Goal: Task Accomplishment & Management: Manage account settings

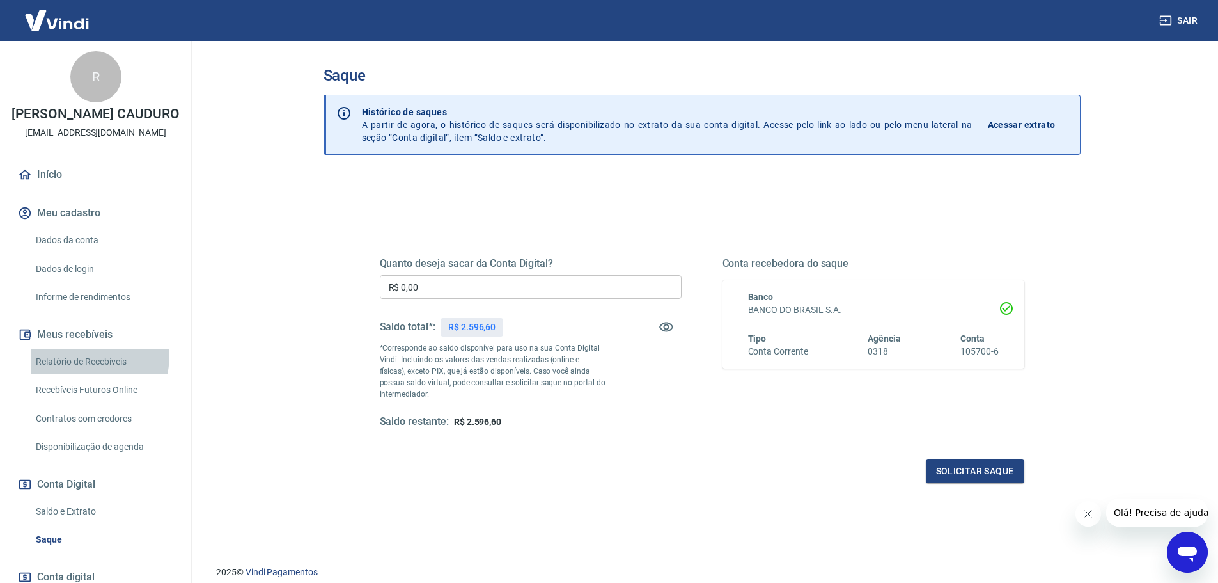
click at [84, 368] on link "Relatório de Recebíveis" at bounding box center [103, 362] width 145 height 26
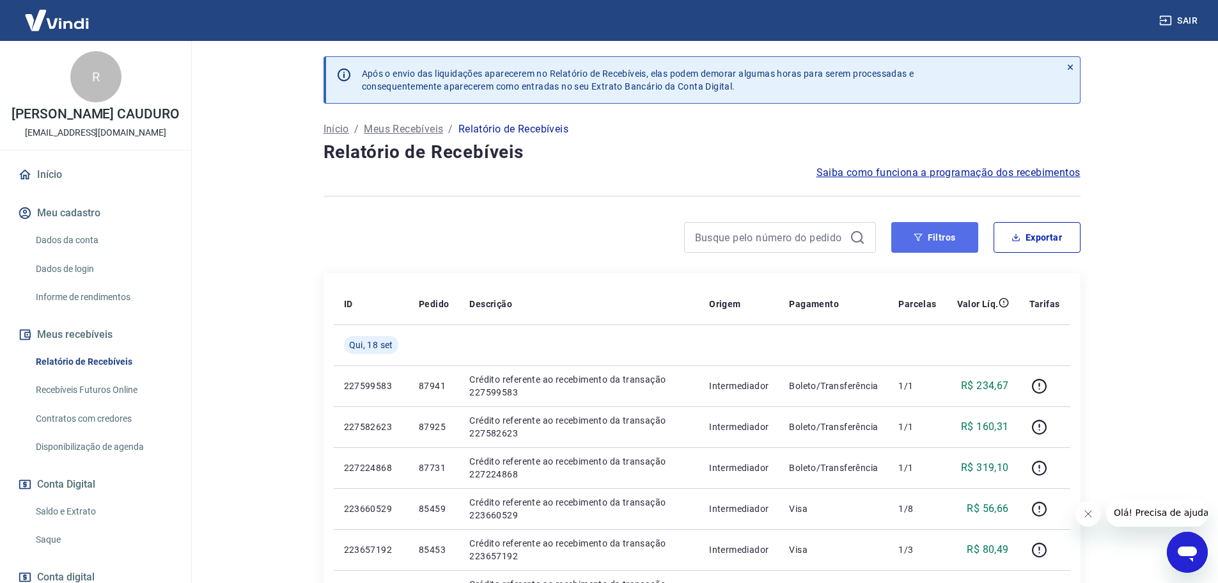
click at [945, 243] on button "Filtros" at bounding box center [935, 237] width 87 height 31
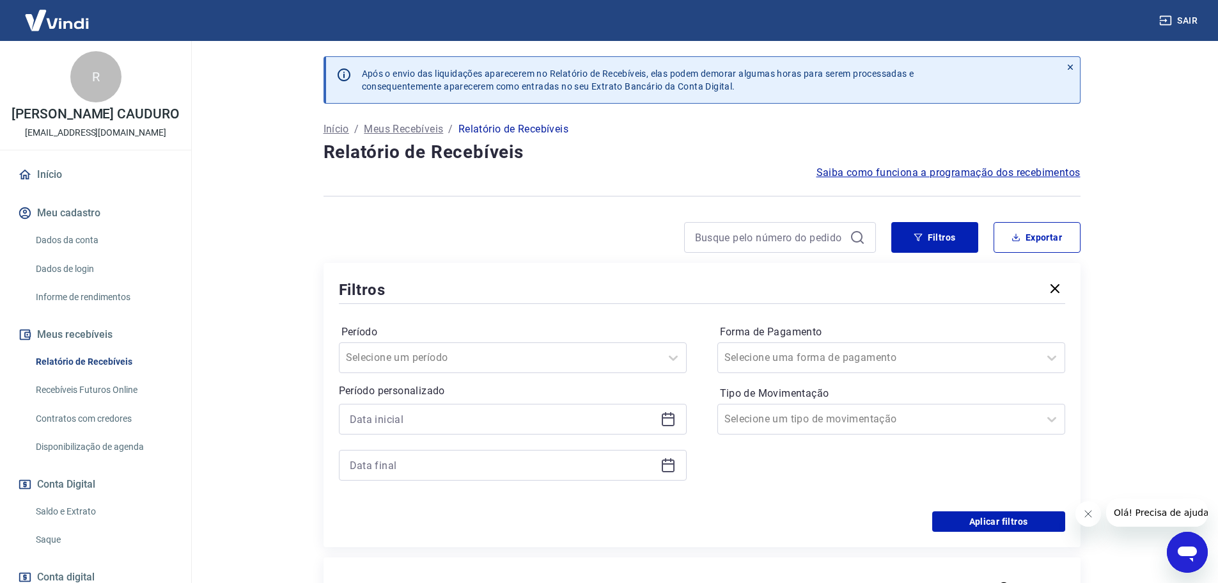
click at [669, 421] on icon at bounding box center [668, 418] width 15 height 15
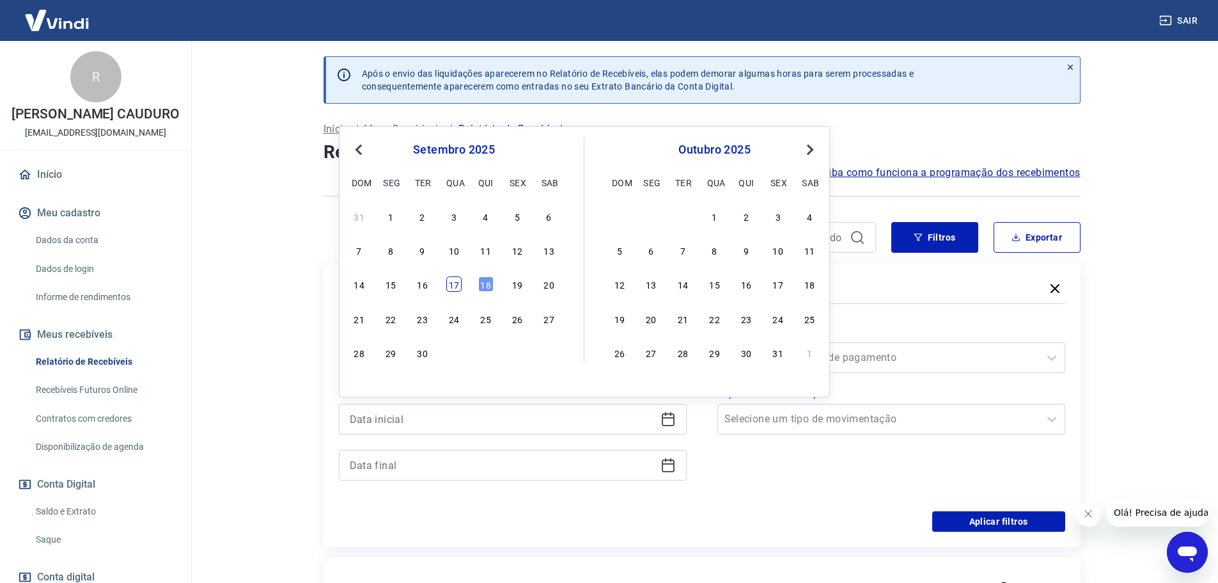
click at [462, 279] on div "14 15 16 17 18 19 20" at bounding box center [454, 284] width 209 height 19
click at [456, 283] on div "17" at bounding box center [453, 283] width 15 height 15
type input "[DATE]"
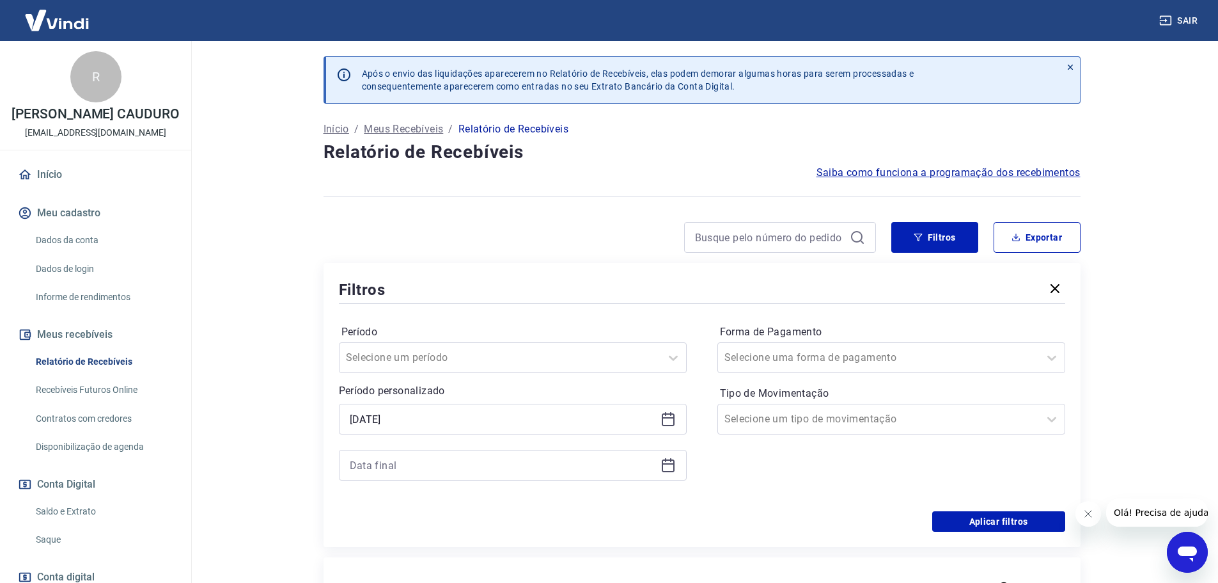
click at [670, 470] on icon at bounding box center [668, 464] width 15 height 15
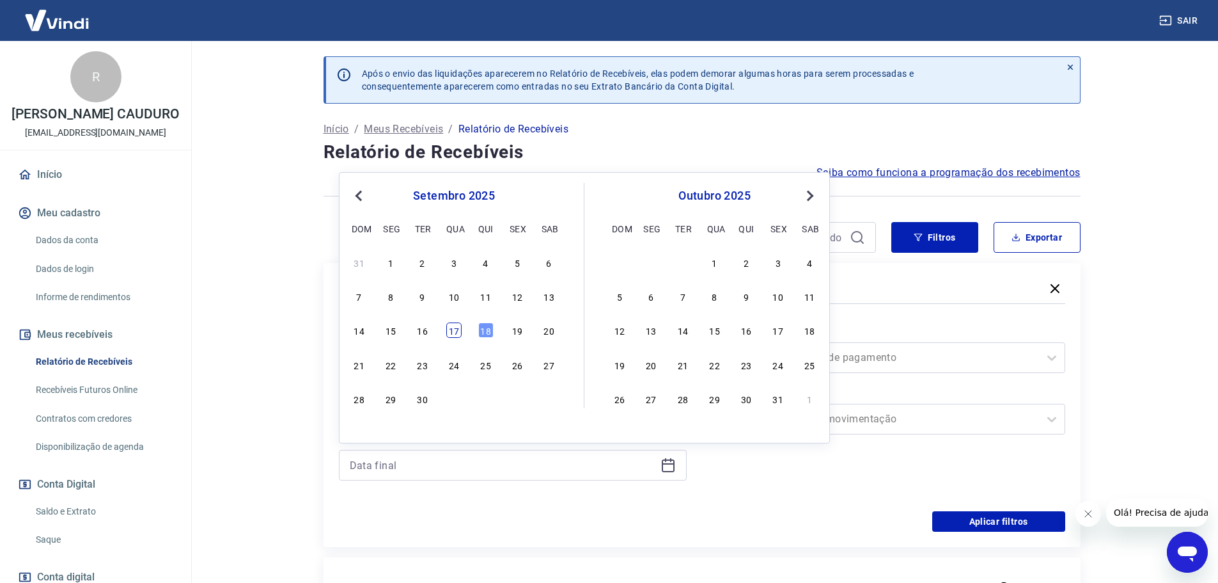
click at [453, 330] on div "17" at bounding box center [453, 329] width 15 height 15
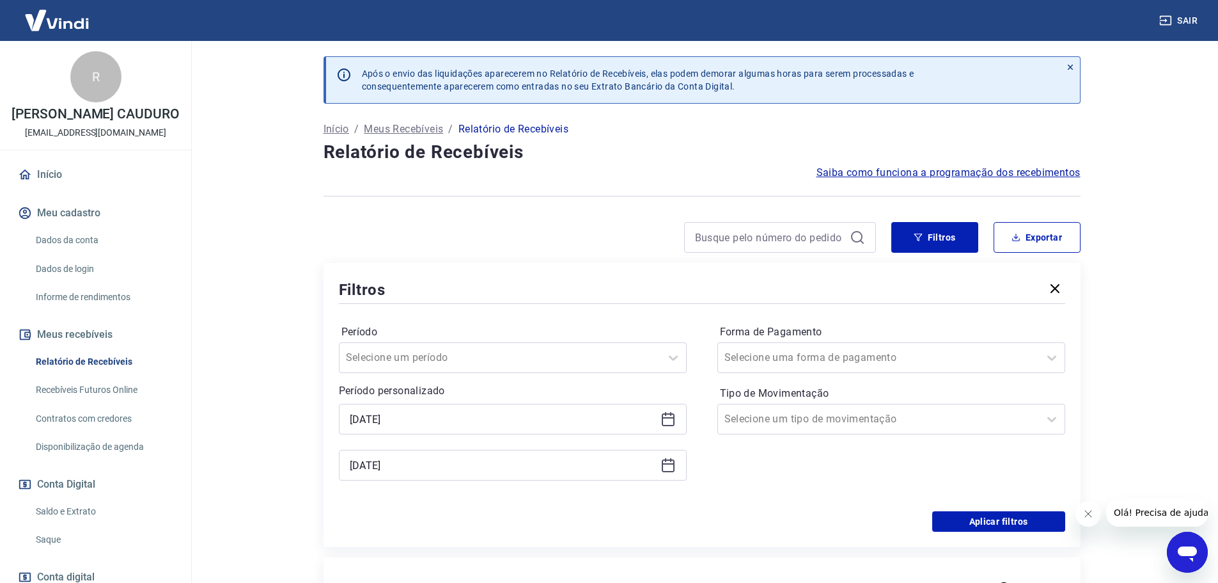
type input "[DATE]"
click at [999, 523] on button "Aplicar filtros" at bounding box center [999, 521] width 133 height 20
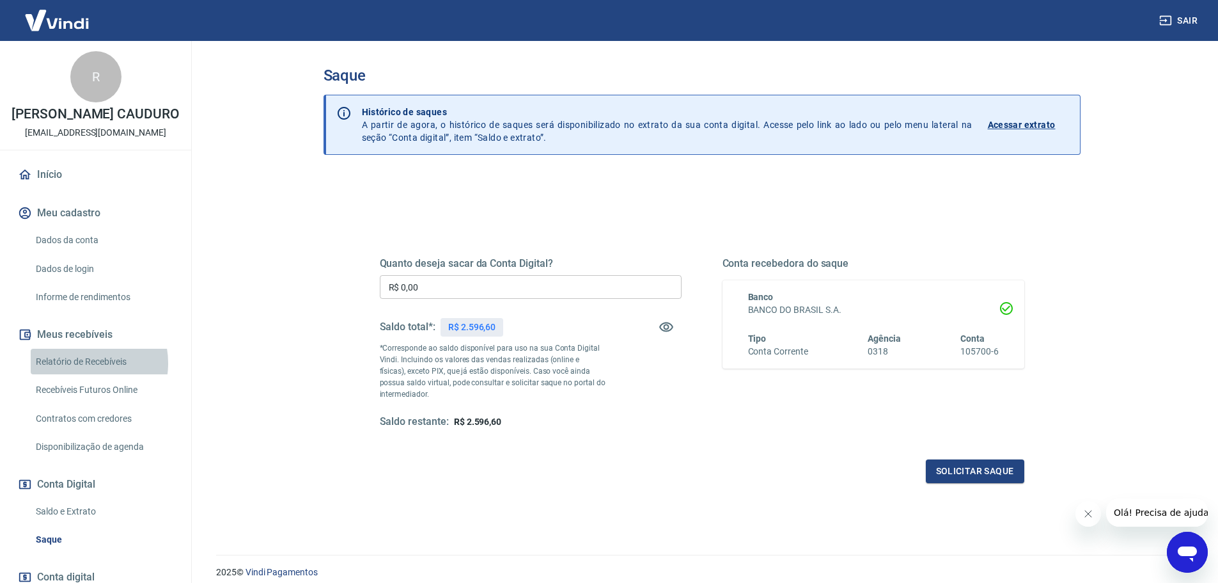
click at [83, 375] on link "Relatório de Recebíveis" at bounding box center [103, 362] width 145 height 26
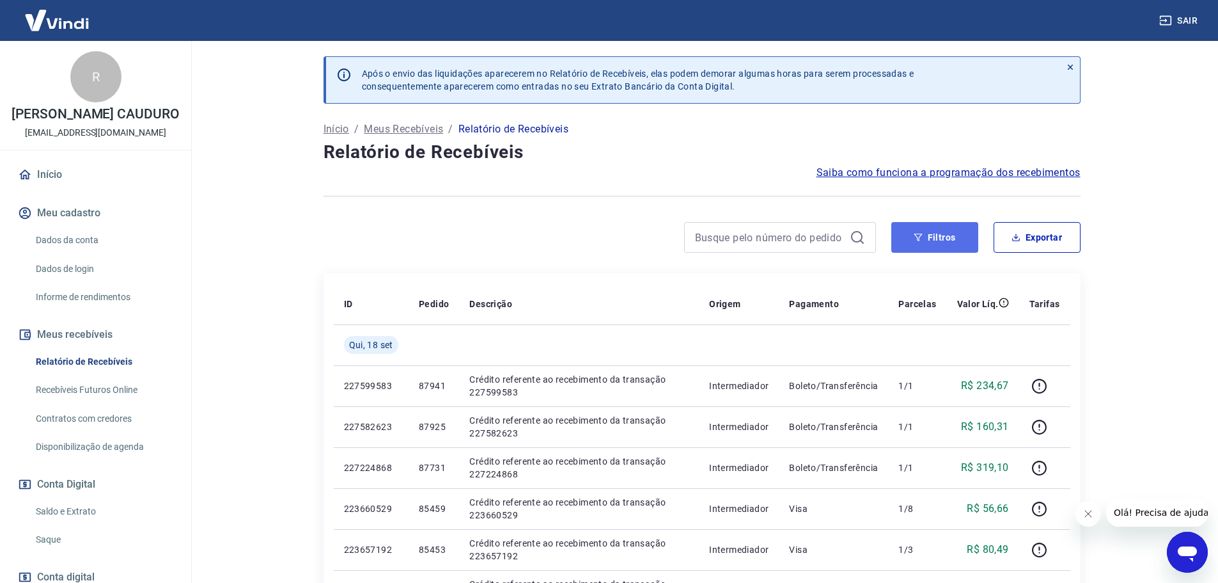
click at [968, 239] on button "Filtros" at bounding box center [935, 237] width 87 height 31
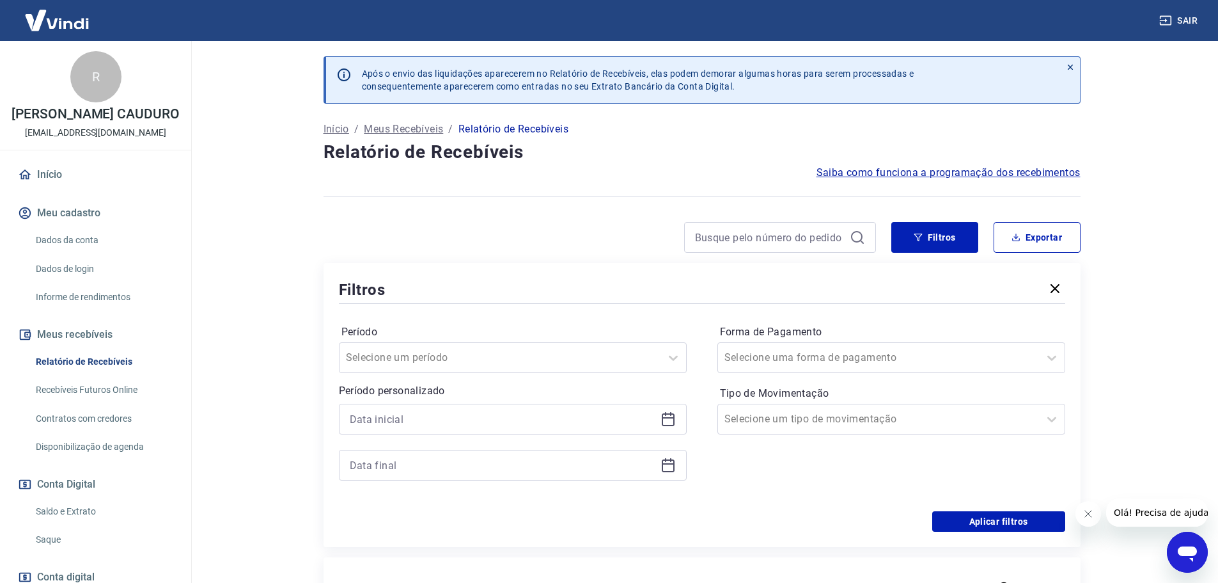
click at [672, 420] on icon at bounding box center [668, 418] width 15 height 15
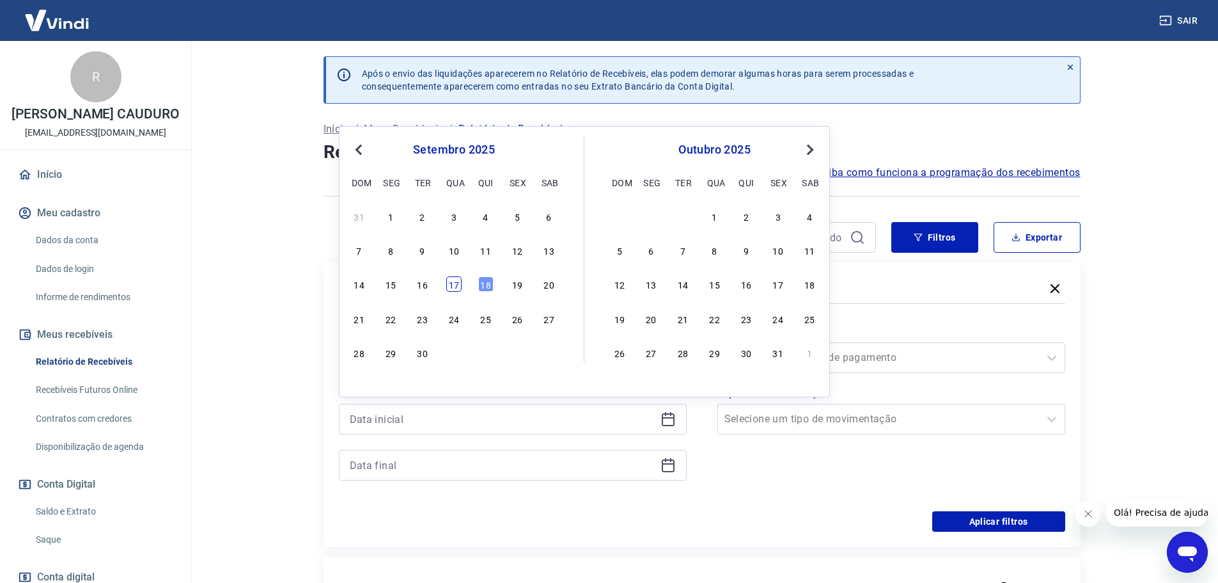
click at [457, 281] on div "17" at bounding box center [453, 283] width 15 height 15
type input "[DATE]"
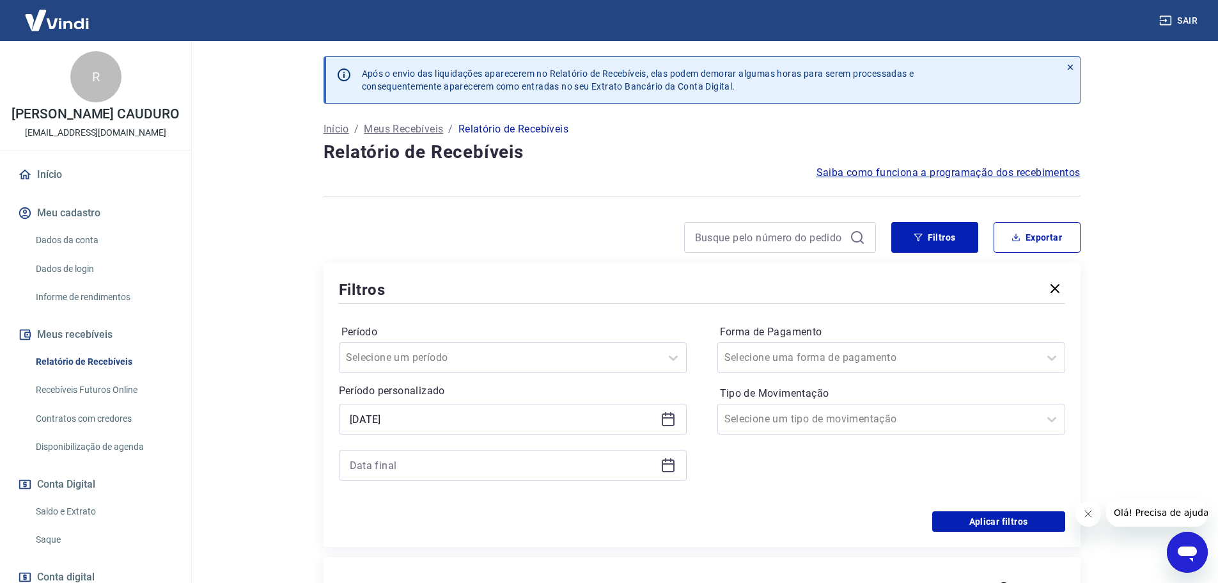
click at [668, 464] on icon at bounding box center [668, 463] width 13 height 1
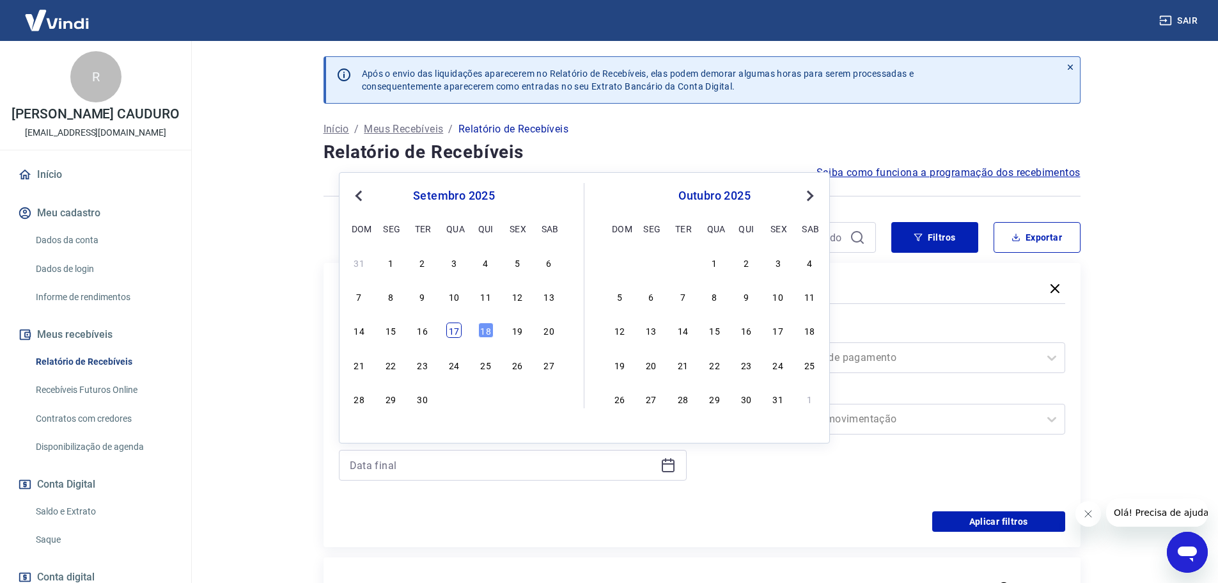
click at [451, 327] on div "17" at bounding box center [453, 329] width 15 height 15
type input "[DATE]"
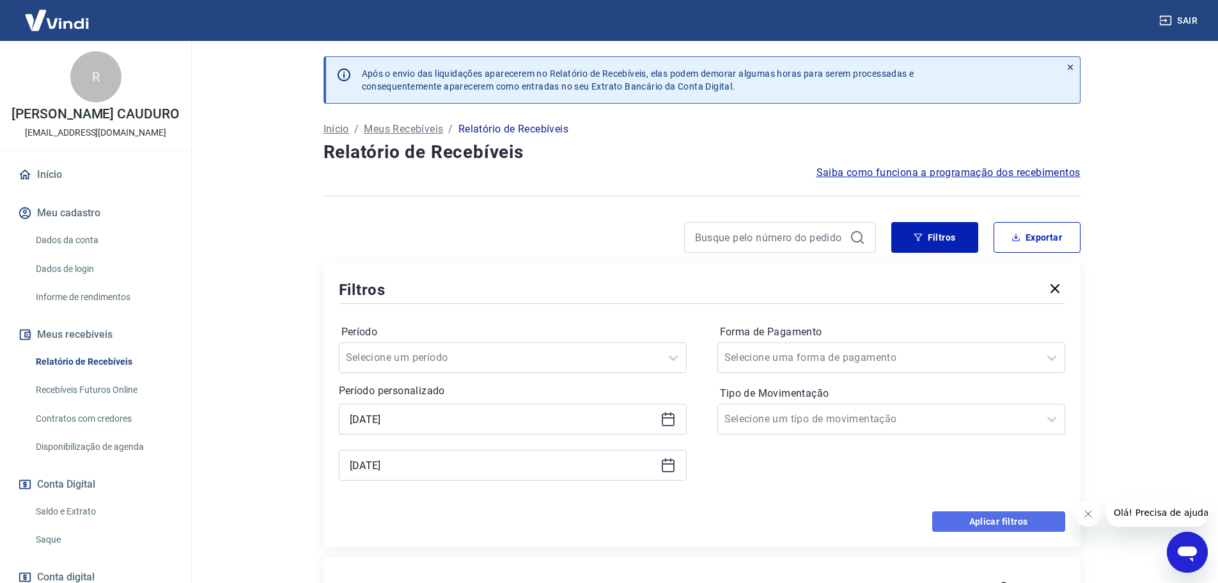
click at [1001, 514] on button "Aplicar filtros" at bounding box center [999, 521] width 133 height 20
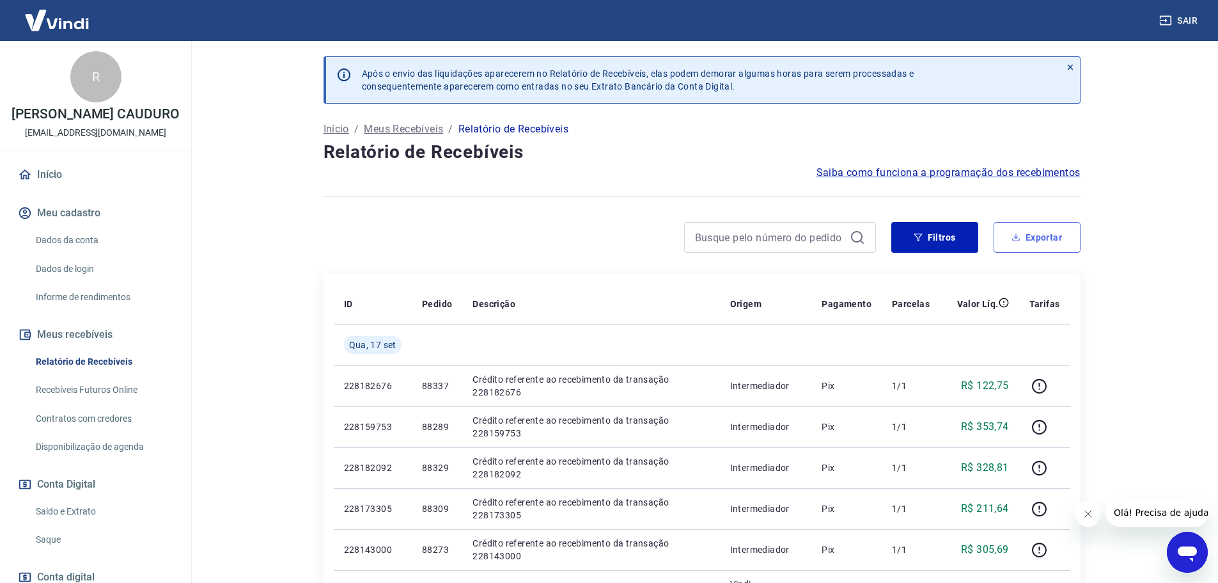
click at [1027, 242] on button "Exportar" at bounding box center [1037, 237] width 87 height 31
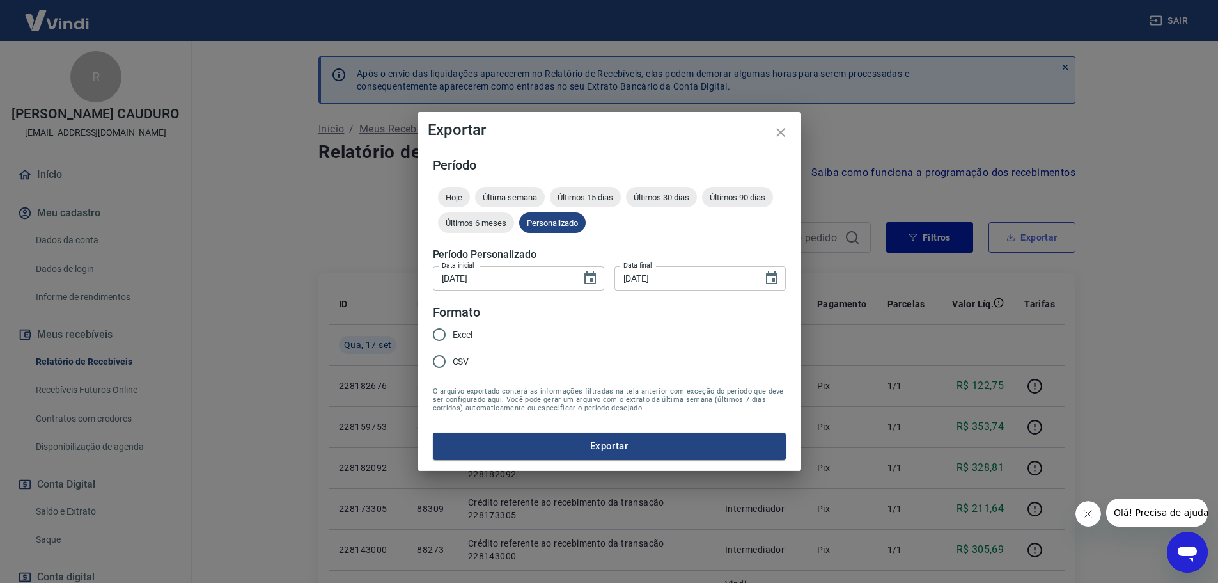
type input "[DATE]"
click at [477, 331] on span "Excel" at bounding box center [467, 334] width 20 height 13
click at [457, 331] on input "Excel" at bounding box center [443, 334] width 27 height 27
radio input "true"
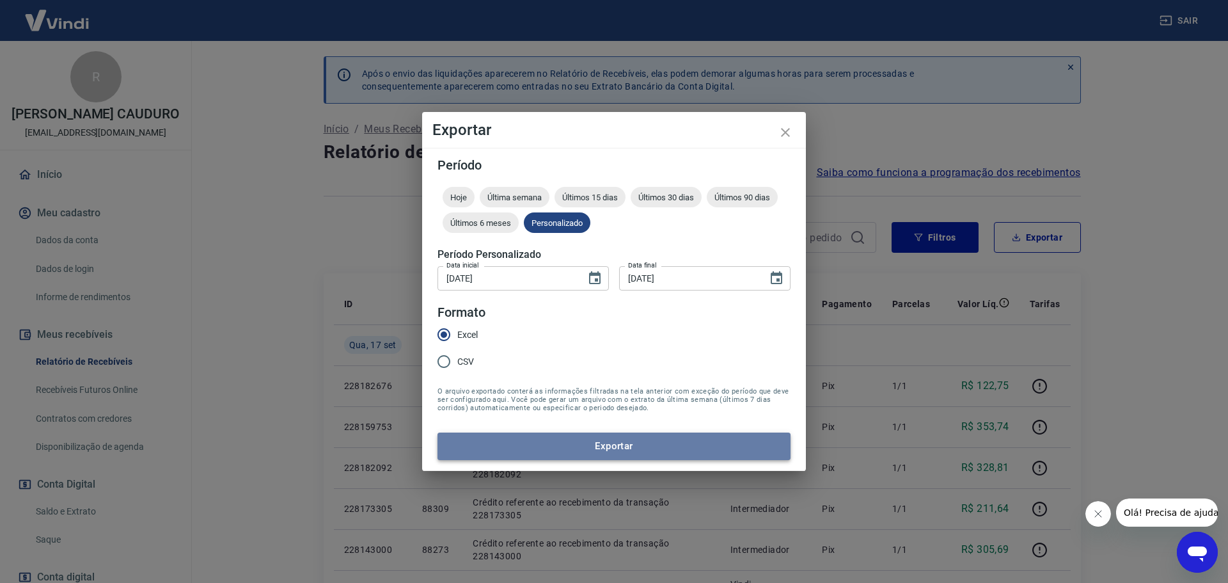
click at [554, 450] on button "Exportar" at bounding box center [613, 445] width 353 height 27
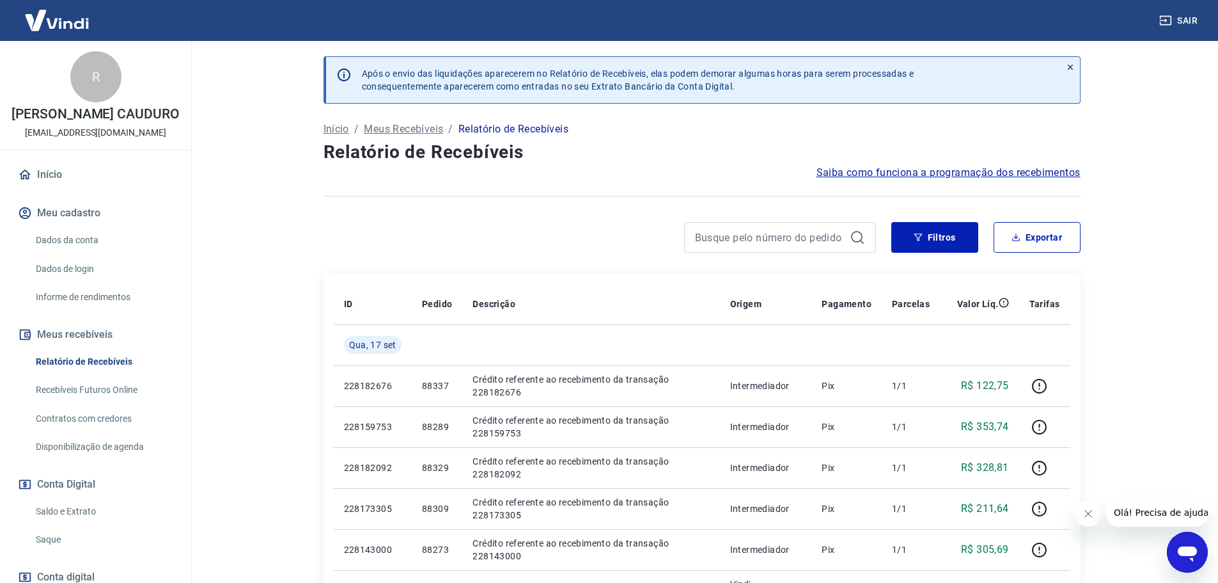
click at [78, 524] on link "Saldo e Extrato" at bounding box center [103, 511] width 145 height 26
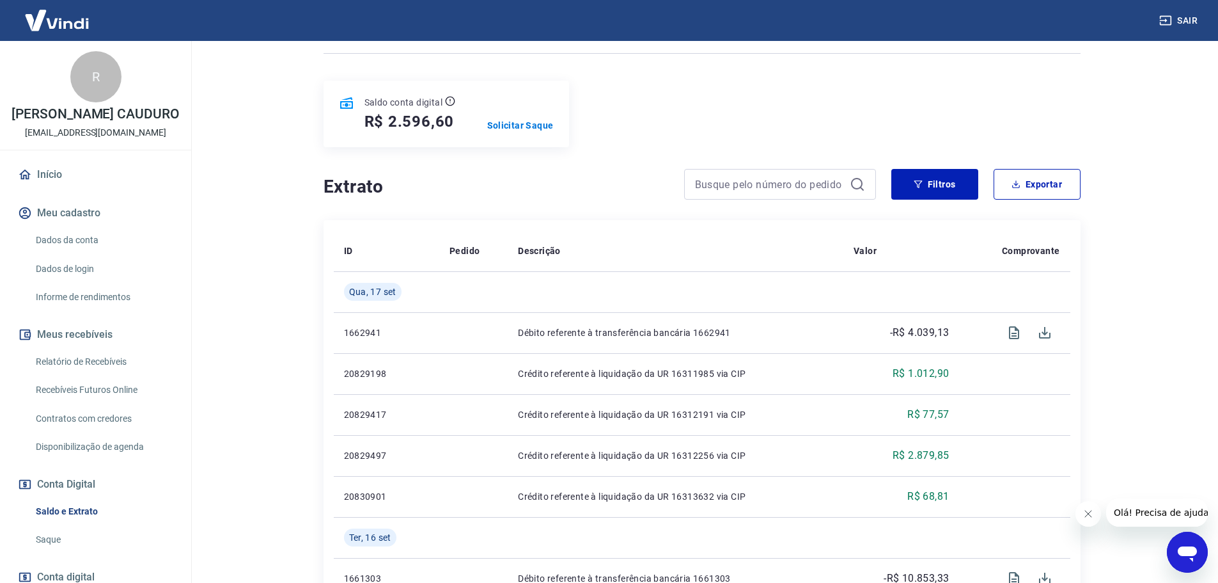
scroll to position [128, 0]
click at [512, 124] on p "Solicitar Saque" at bounding box center [520, 124] width 67 height 13
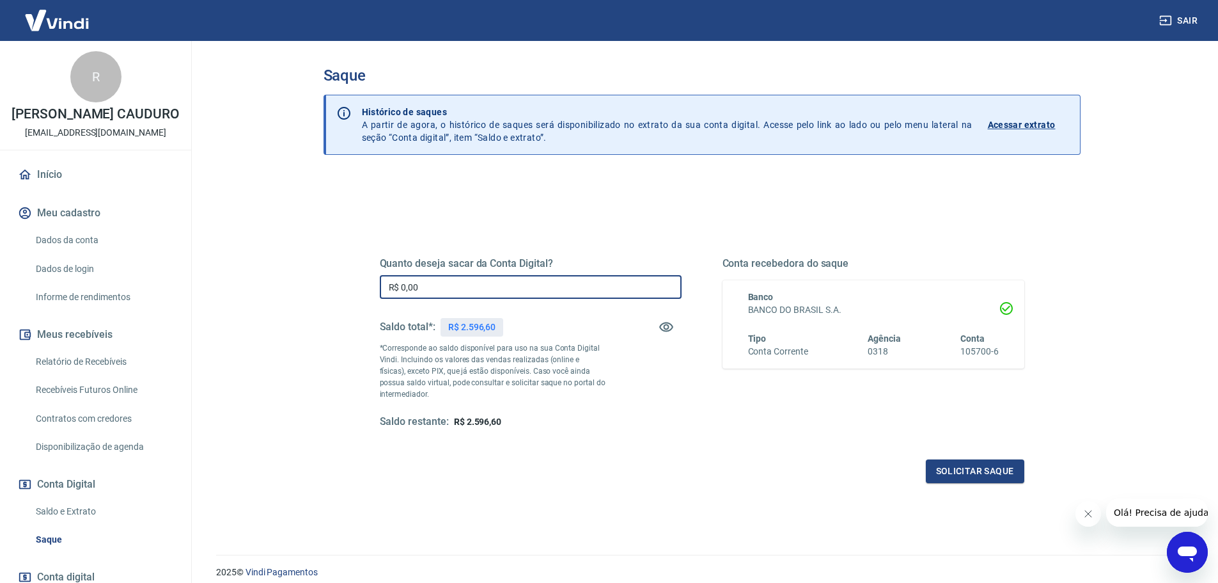
click at [556, 287] on input "R$ 0,00" at bounding box center [531, 287] width 302 height 24
type input "R$ 2.596,60"
click at [1007, 469] on button "Solicitar saque" at bounding box center [975, 471] width 98 height 24
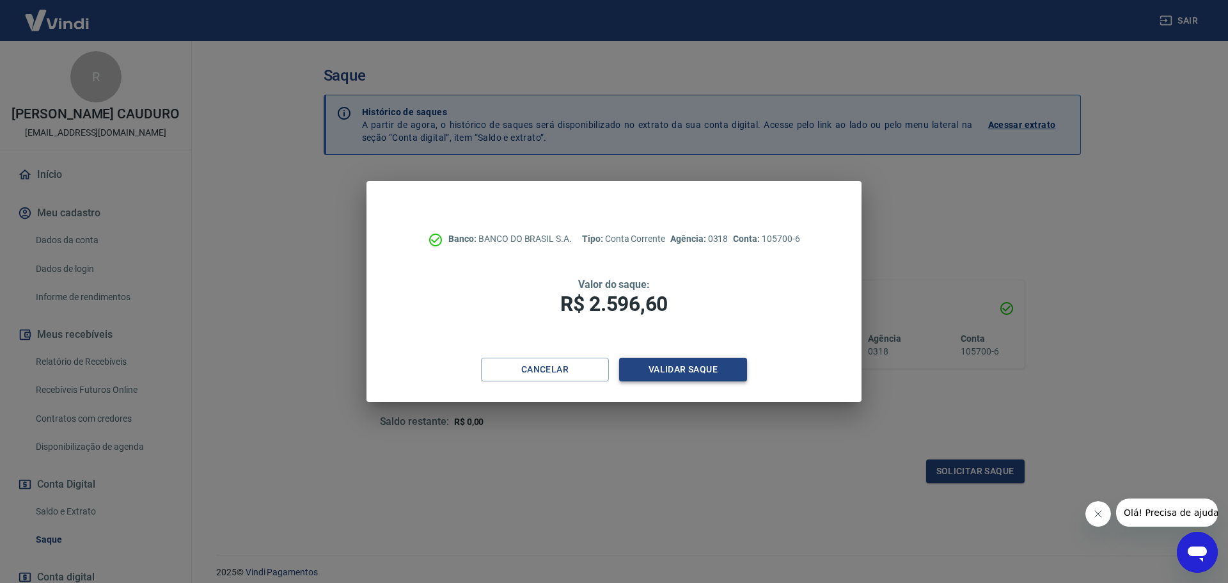
click at [718, 369] on button "Validar saque" at bounding box center [683, 370] width 128 height 24
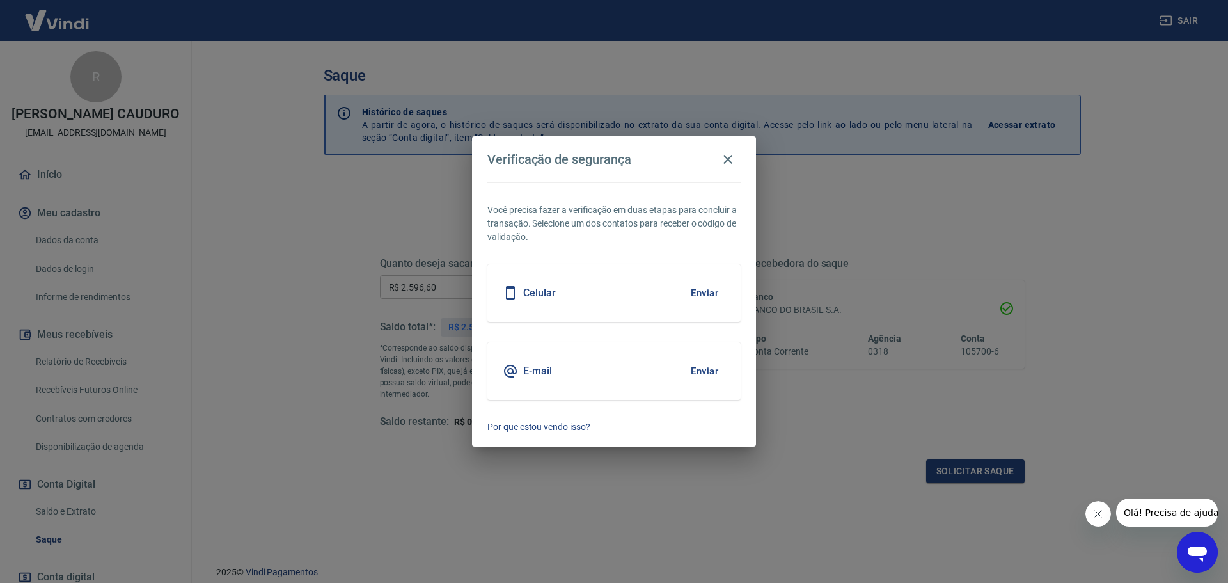
click at [711, 371] on button "Enviar" at bounding box center [705, 371] width 42 height 27
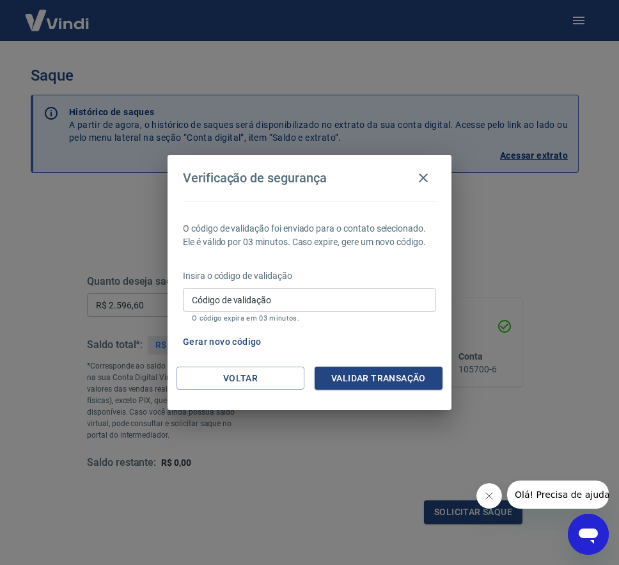
click at [319, 311] on input "Código de validação" at bounding box center [309, 300] width 253 height 24
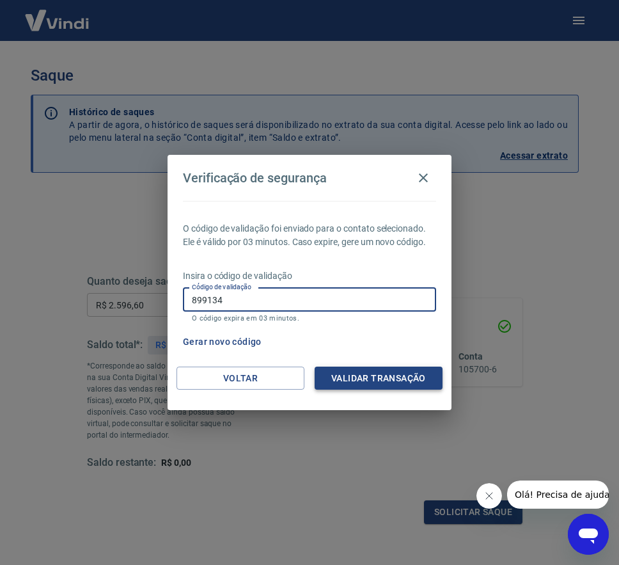
type input "899134"
click at [344, 377] on button "Validar transação" at bounding box center [379, 378] width 128 height 24
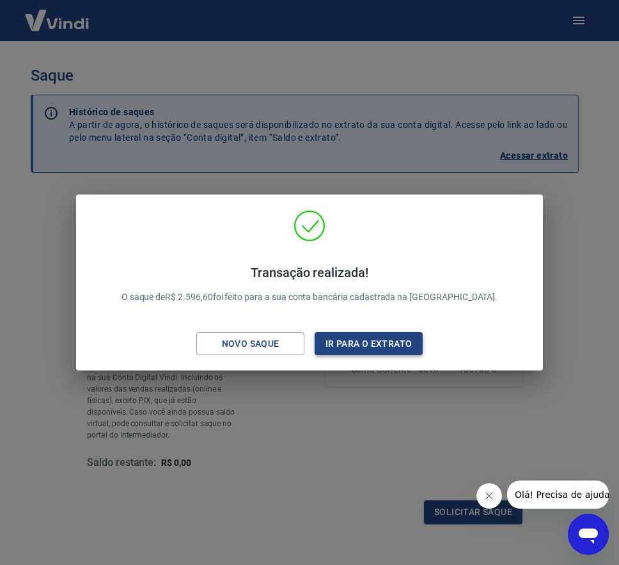
click at [349, 349] on button "Ir para o extrato" at bounding box center [369, 344] width 108 height 24
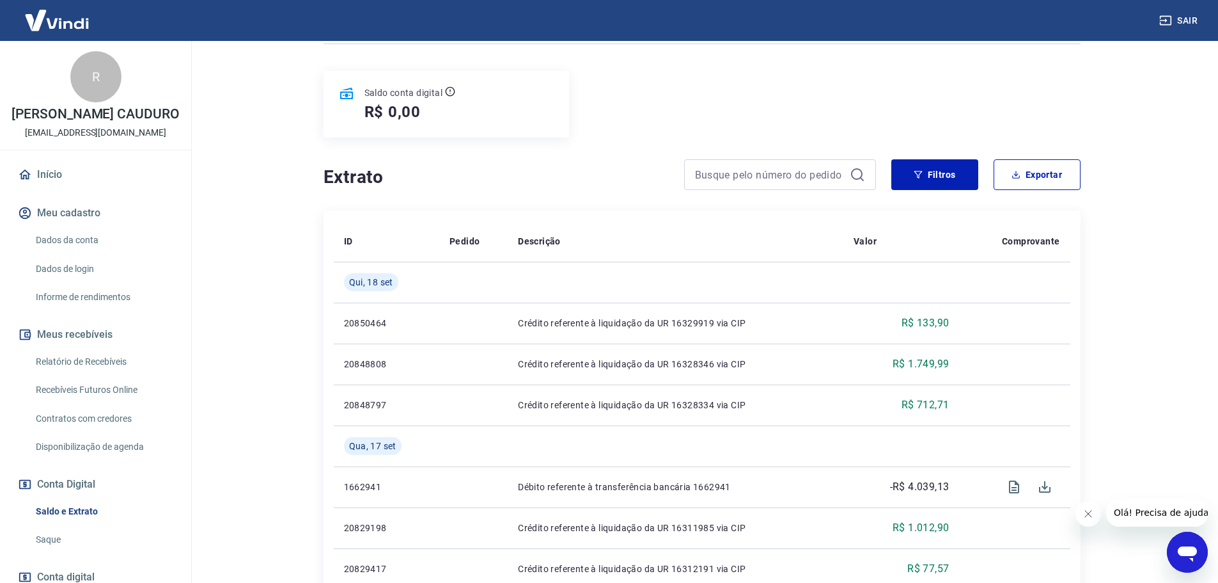
scroll to position [192, 0]
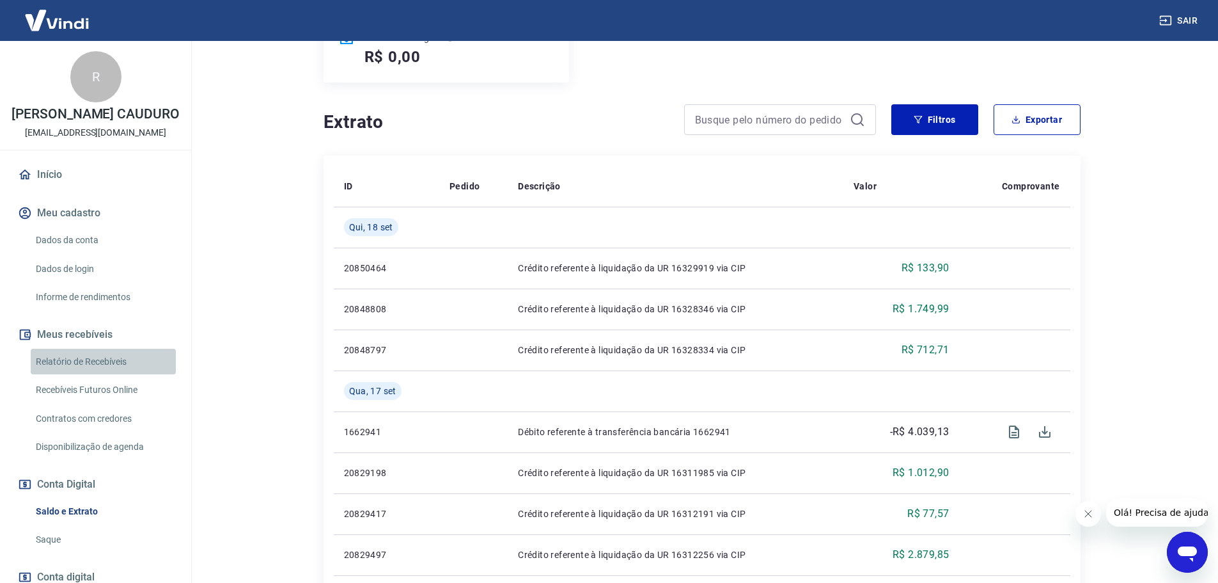
click at [108, 375] on link "Relatório de Recebíveis" at bounding box center [103, 362] width 145 height 26
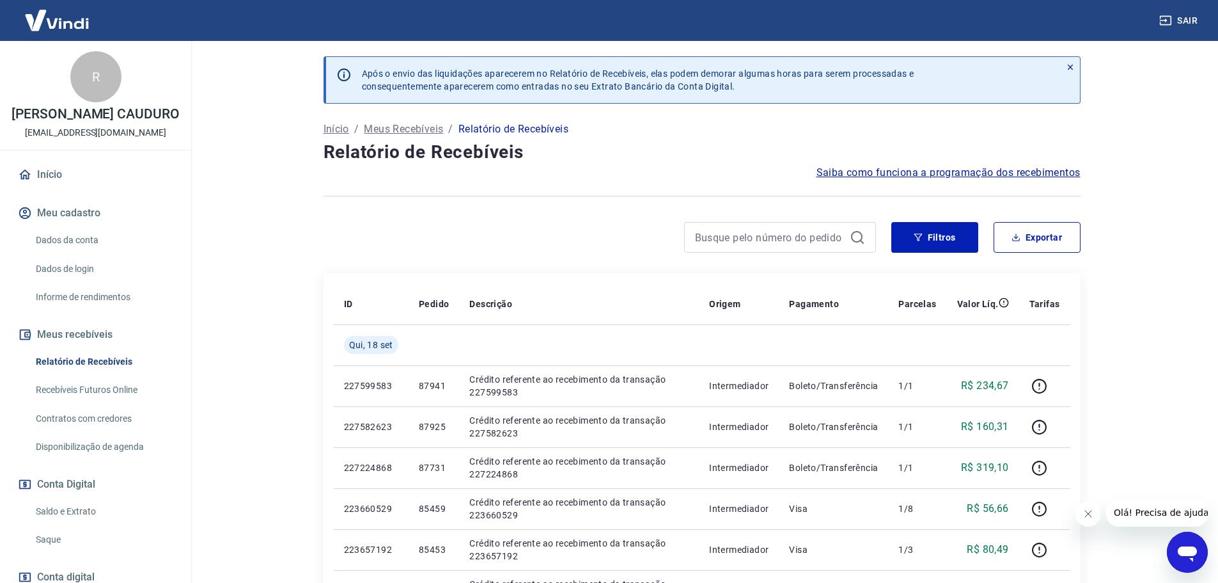
click at [69, 522] on link "Saldo e Extrato" at bounding box center [103, 511] width 145 height 26
